Goal: Information Seeking & Learning: Learn about a topic

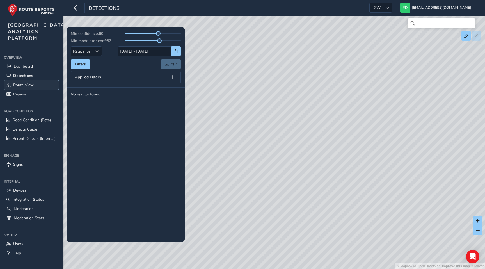
click at [26, 88] on span "Route View" at bounding box center [23, 84] width 20 height 5
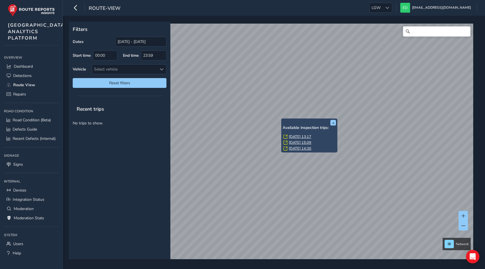
click at [293, 136] on link "[DATE] 13:17" at bounding box center [300, 136] width 22 height 5
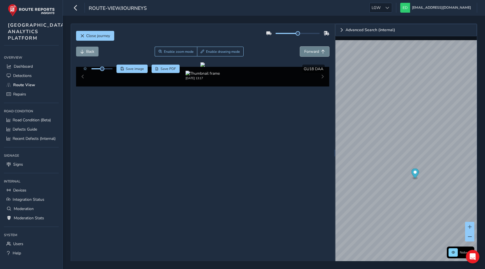
click at [314, 50] on span "Forward" at bounding box center [311, 51] width 15 height 5
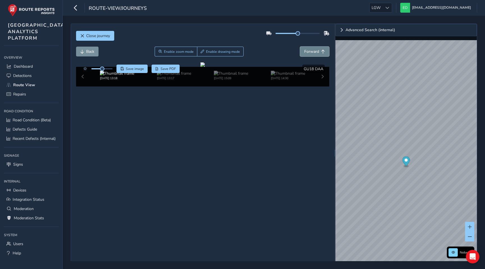
click at [314, 50] on span "Forward" at bounding box center [311, 51] width 15 height 5
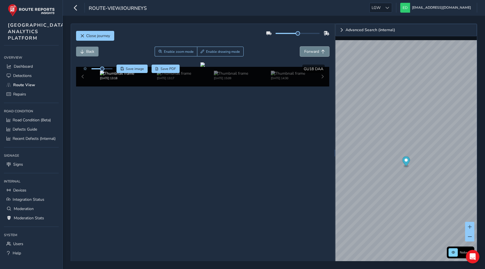
click at [314, 50] on span "Forward" at bounding box center [311, 51] width 15 height 5
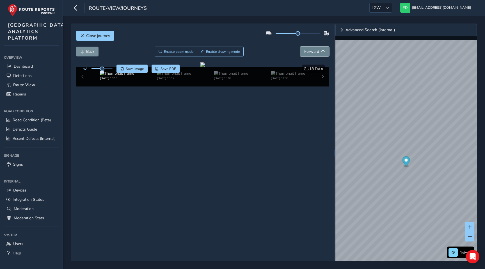
click at [314, 50] on span "Forward" at bounding box center [311, 51] width 15 height 5
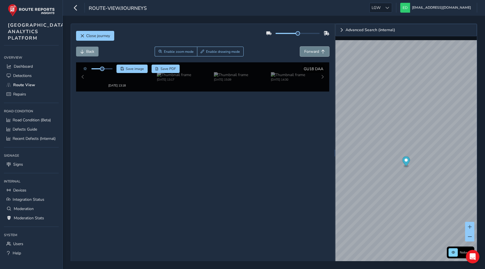
click at [314, 50] on span "Forward" at bounding box center [311, 51] width 15 height 5
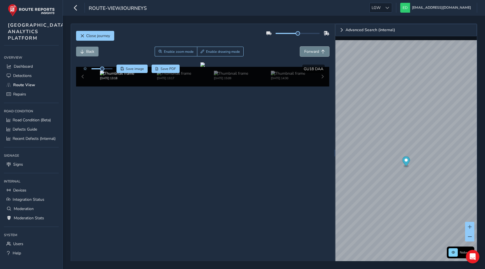
click at [314, 50] on span "Forward" at bounding box center [311, 51] width 15 height 5
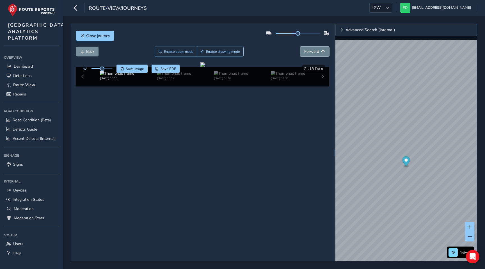
click at [314, 50] on span "Forward" at bounding box center [311, 51] width 15 height 5
click at [93, 50] on span "Back" at bounding box center [90, 51] width 8 height 5
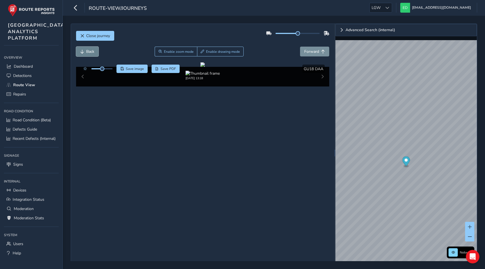
click at [93, 50] on span "Back" at bounding box center [90, 51] width 8 height 5
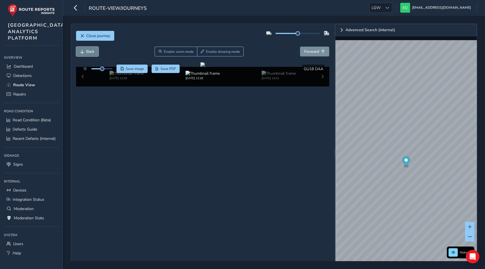
click at [93, 50] on span "Back" at bounding box center [90, 51] width 8 height 5
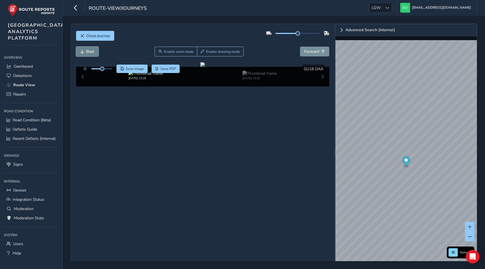
click at [84, 53] on button "Back" at bounding box center [87, 52] width 22 height 10
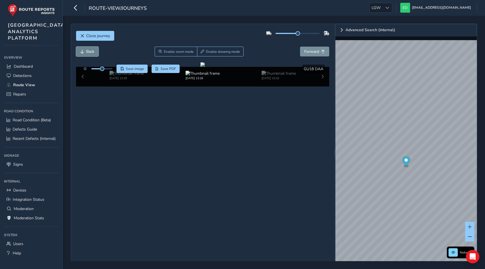
click at [84, 53] on button "Back" at bounding box center [87, 52] width 22 height 10
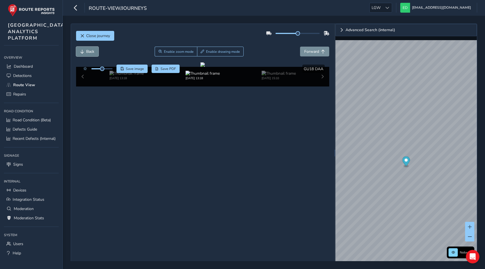
click at [84, 53] on button "Back" at bounding box center [87, 52] width 22 height 10
click at [108, 37] on span "Close journey" at bounding box center [98, 35] width 24 height 5
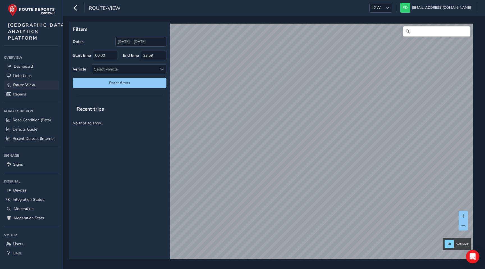
click at [31, 88] on span "Route View" at bounding box center [24, 84] width 22 height 5
